Goal: Information Seeking & Learning: Learn about a topic

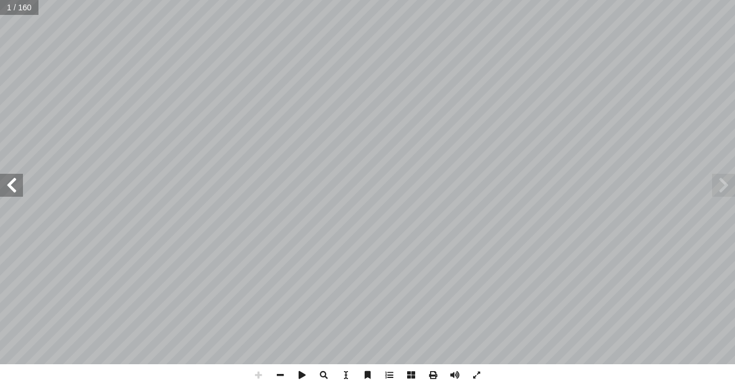
click at [18, 189] on span at bounding box center [11, 185] width 23 height 23
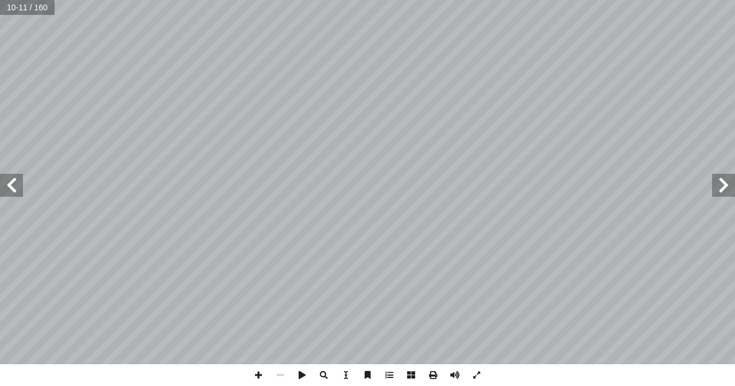
click at [22, 185] on span at bounding box center [11, 185] width 23 height 23
click at [727, 194] on span at bounding box center [723, 185] width 23 height 23
click at [13, 195] on span at bounding box center [11, 185] width 23 height 23
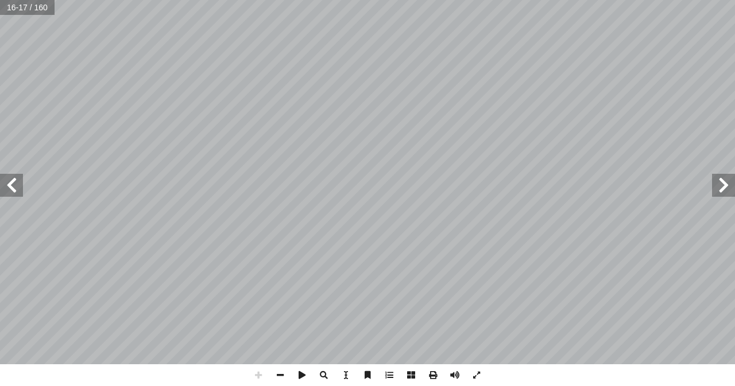
click at [0, 104] on html "الصفحة الرئيسية الصف الأول الصف الثاني الصف الثالث الصف الرابع الصف الخامس الصف…" at bounding box center [367, 52] width 735 height 104
click at [716, 188] on span at bounding box center [723, 185] width 23 height 23
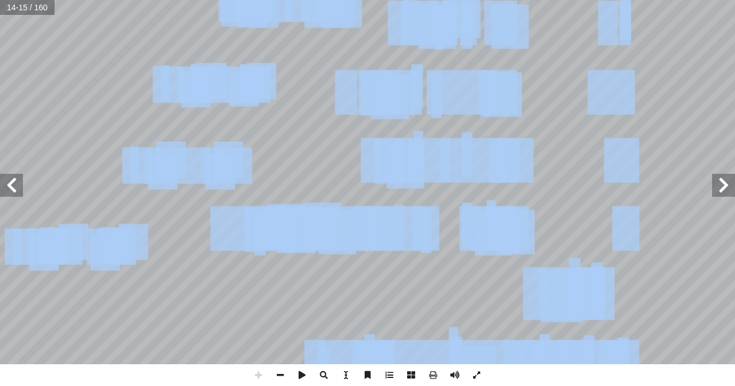
click at [480, 384] on div "10 ُ ة َ إ ِ و أَمْ ج ُّ ال ُ رباط ْ د َ ال ت: ْ أ أ أَمْ ما هذا؟ ْ ع أَمْ م أَ…" at bounding box center [367, 193] width 735 height 386
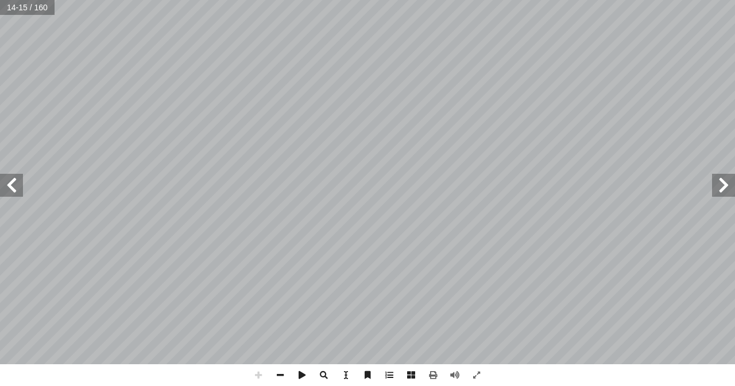
click at [9, 196] on span at bounding box center [11, 185] width 23 height 23
